Goal: Task Accomplishment & Management: Complete application form

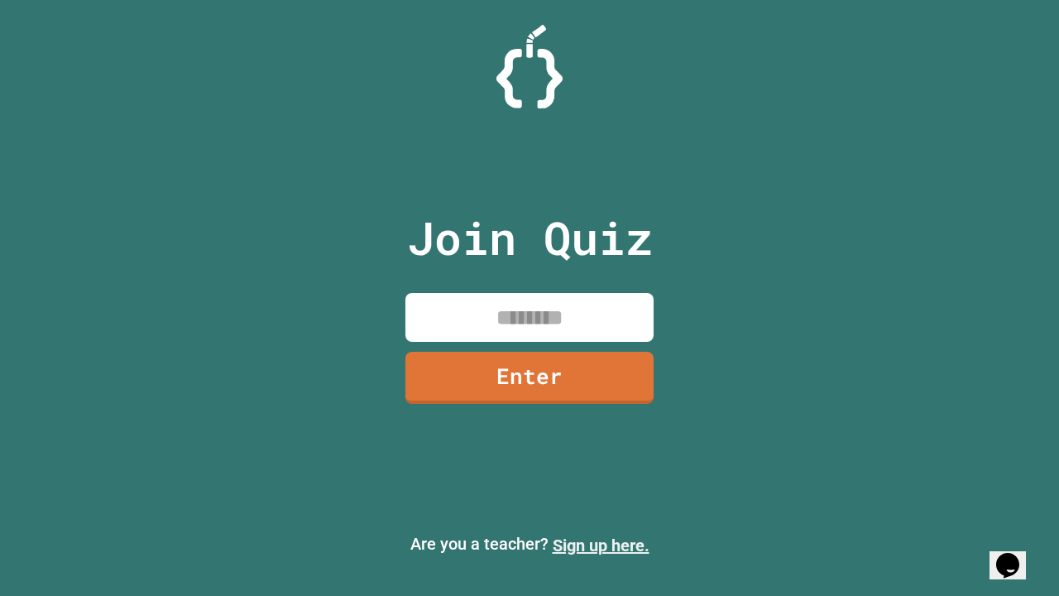
click at [601, 545] on link "Sign up here." at bounding box center [601, 546] width 97 height 20
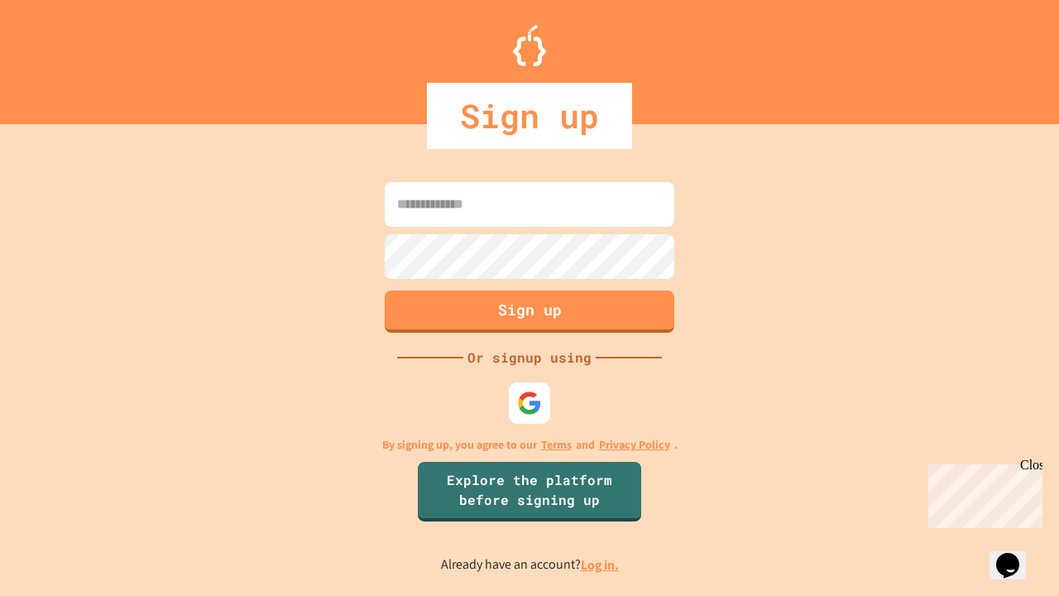
click at [601, 564] on link "Log in." at bounding box center [600, 564] width 38 height 17
